Goal: Use online tool/utility: Utilize a website feature to perform a specific function

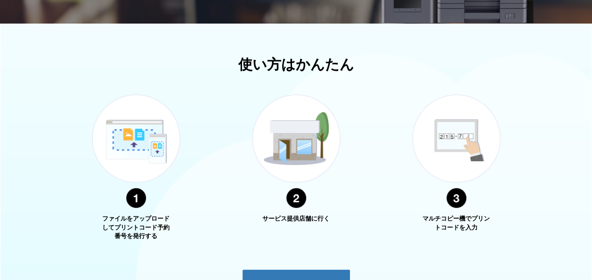
scroll to position [377, 0]
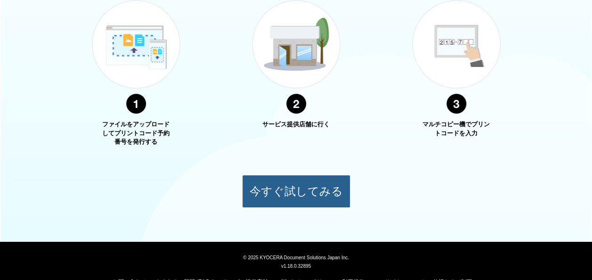
click at [300, 192] on button "今すぐ試してみる" at bounding box center [296, 191] width 108 height 33
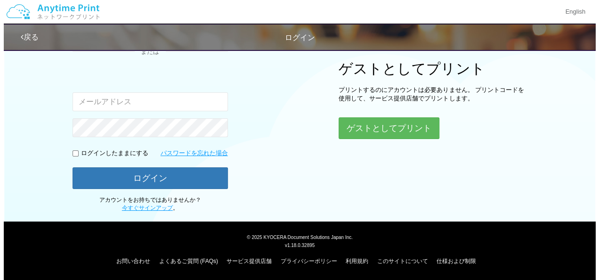
scroll to position [81, 0]
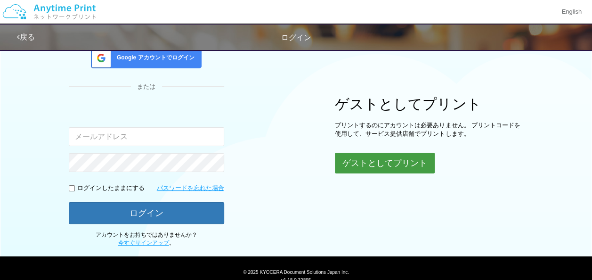
click at [374, 164] on button "ゲストとしてプリント" at bounding box center [385, 162] width 100 height 21
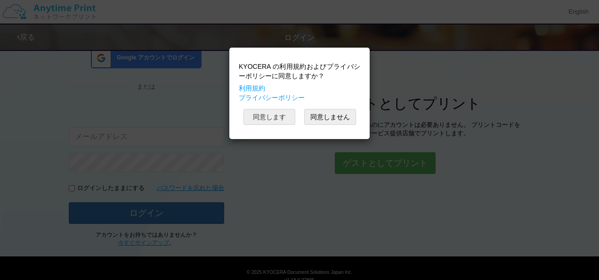
click at [265, 112] on button "同意します" at bounding box center [269, 117] width 52 height 16
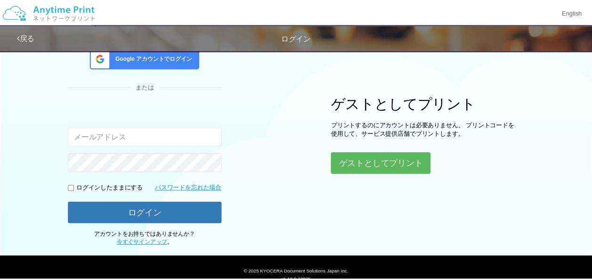
scroll to position [46, 0]
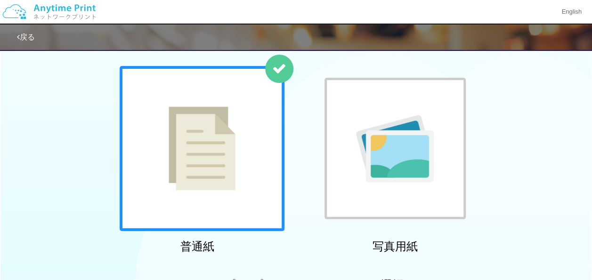
click at [205, 165] on img at bounding box center [201, 148] width 67 height 84
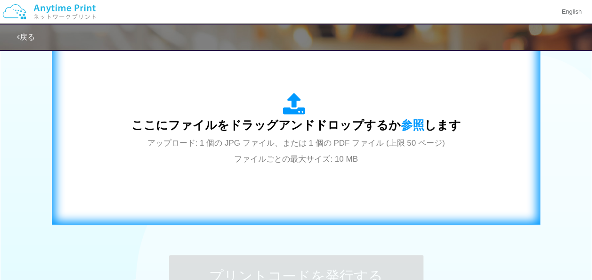
scroll to position [329, 0]
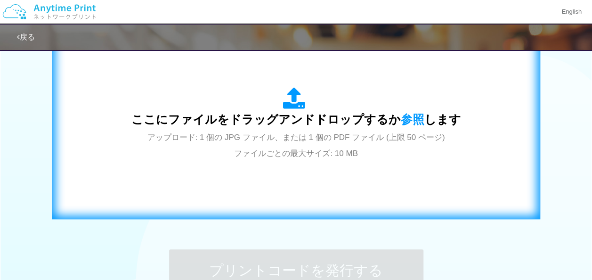
click at [247, 137] on span "アップロード: 1 個の JPG ファイル、または 1 個の PDF ファイル (上限 50 ページ) ファイルごとの最大サイズ: 10 MB" at bounding box center [295, 145] width 297 height 25
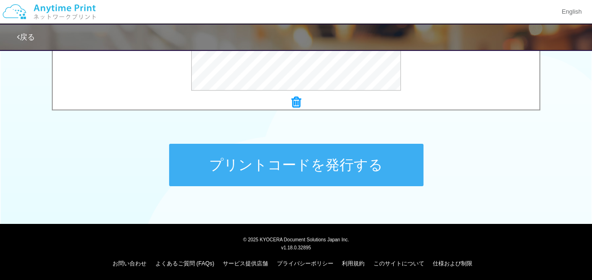
scroll to position [436, 0]
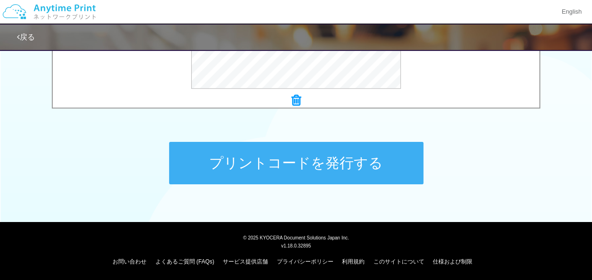
click at [314, 160] on button "プリントコードを発行する" at bounding box center [296, 163] width 254 height 42
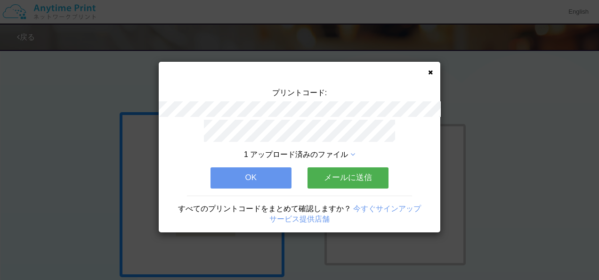
click at [269, 172] on button "OK" at bounding box center [250, 177] width 81 height 21
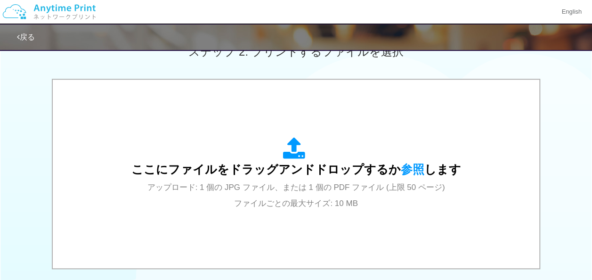
scroll to position [282, 0]
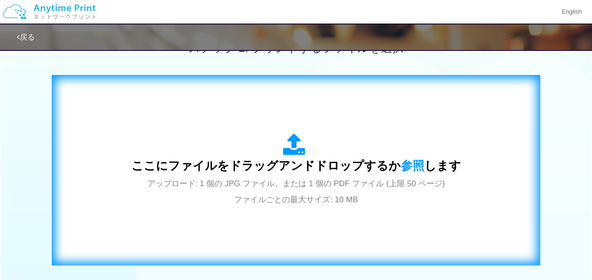
click at [237, 166] on span "ここにファイルをドラッグアンドドロップするか 参照 します" at bounding box center [295, 165] width 329 height 13
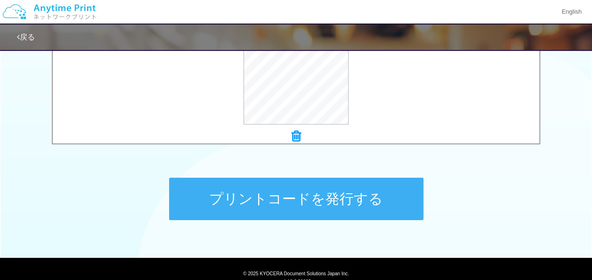
scroll to position [424, 0]
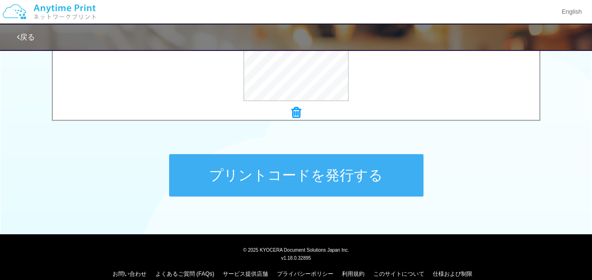
click at [310, 173] on button "プリントコードを発行する" at bounding box center [296, 175] width 254 height 42
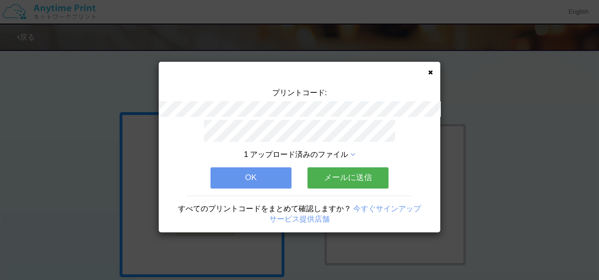
click at [247, 173] on button "OK" at bounding box center [250, 177] width 81 height 21
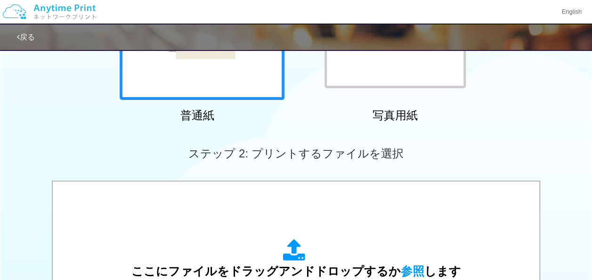
scroll to position [235, 0]
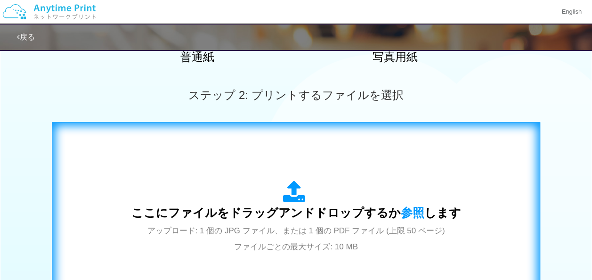
click at [245, 196] on div "ここにファイルをドラッグアンドドロップするか 参照 します アップロード: 1 個の JPG ファイル、または 1 個の PDF ファイル (上限 50 ペー…" at bounding box center [295, 216] width 329 height 73
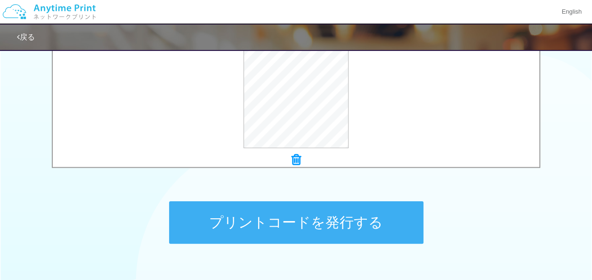
scroll to position [329, 0]
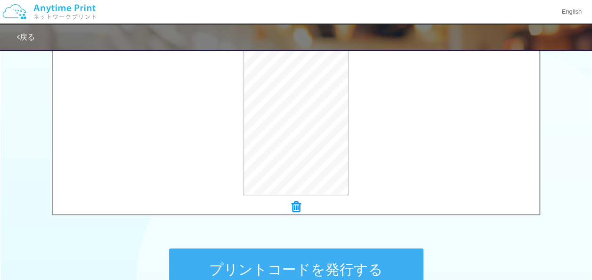
click at [297, 258] on button "プリントコードを発行する" at bounding box center [296, 269] width 254 height 42
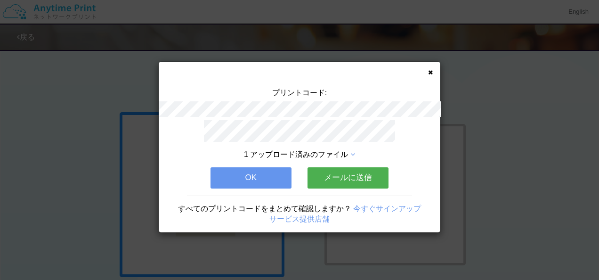
click at [249, 173] on button "OK" at bounding box center [250, 177] width 81 height 21
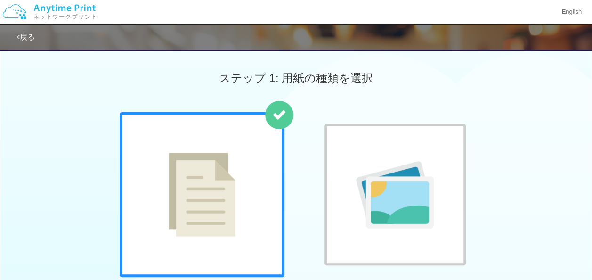
click at [215, 186] on img at bounding box center [201, 194] width 67 height 84
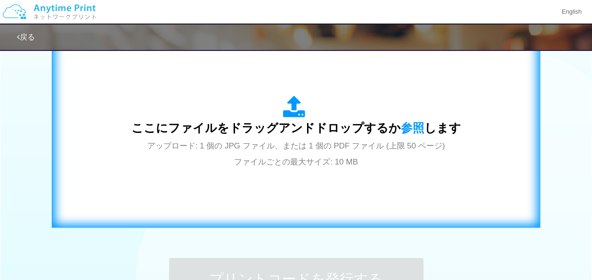
scroll to position [329, 0]
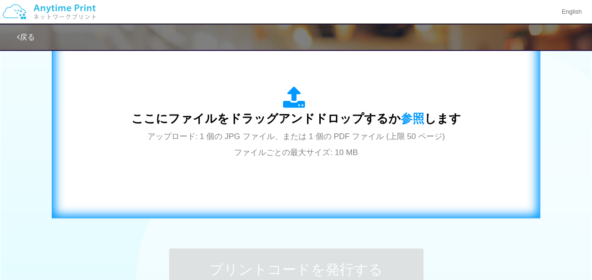
click at [230, 176] on div "ここにファイルをドラッグアンドドロップするか 参照 します アップロード: 1 個の JPG ファイル、または 1 個の PDF ファイル (上限 50 ペー…" at bounding box center [296, 123] width 468 height 170
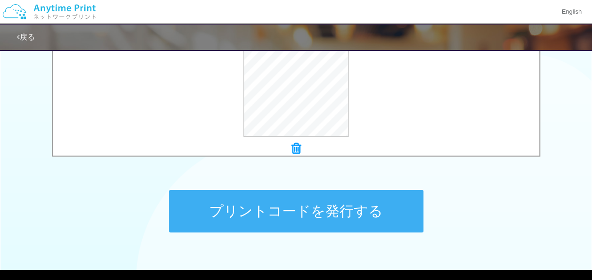
scroll to position [389, 0]
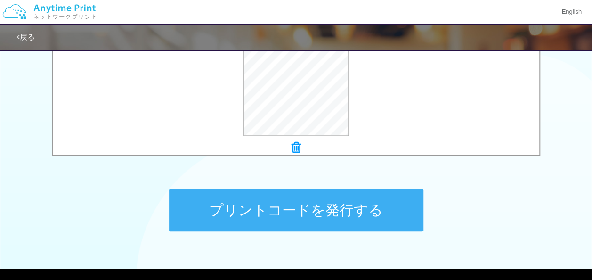
click at [251, 200] on button "プリントコードを発行する" at bounding box center [296, 210] width 254 height 42
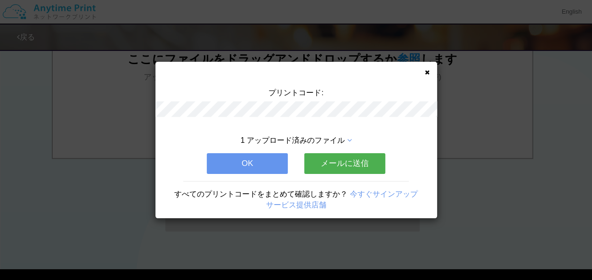
scroll to position [0, 0]
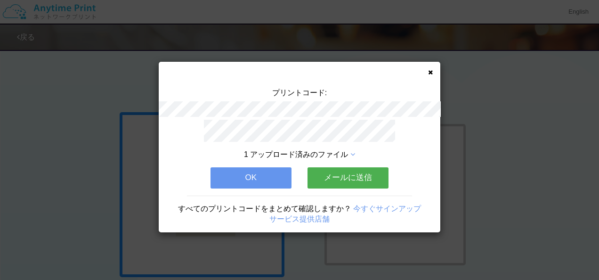
click at [253, 169] on button "OK" at bounding box center [250, 177] width 81 height 21
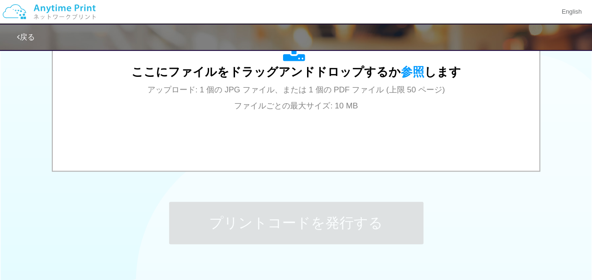
scroll to position [377, 0]
